Goal: Information Seeking & Learning: Learn about a topic

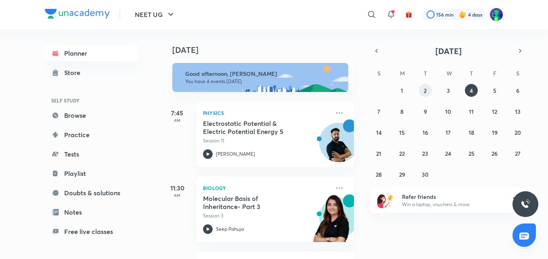
click at [429, 92] on button "2" at bounding box center [425, 90] width 13 height 13
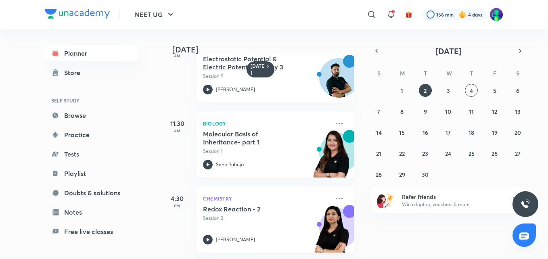
scroll to position [34, 0]
click at [252, 205] on h5 "Redox Reaction - 2" at bounding box center [253, 209] width 101 height 8
